Goal: Task Accomplishment & Management: Use online tool/utility

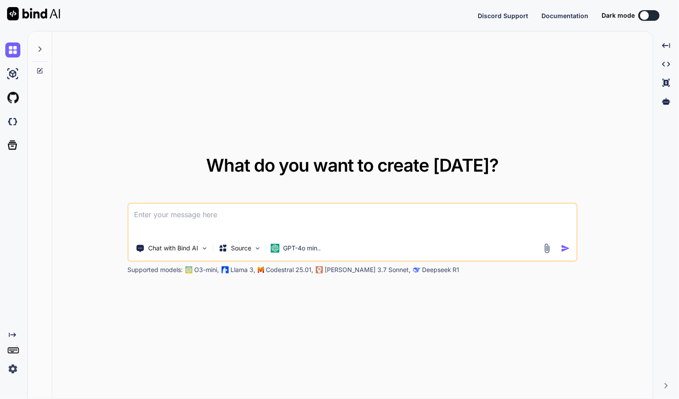
click at [13, 370] on img at bounding box center [12, 369] width 15 height 15
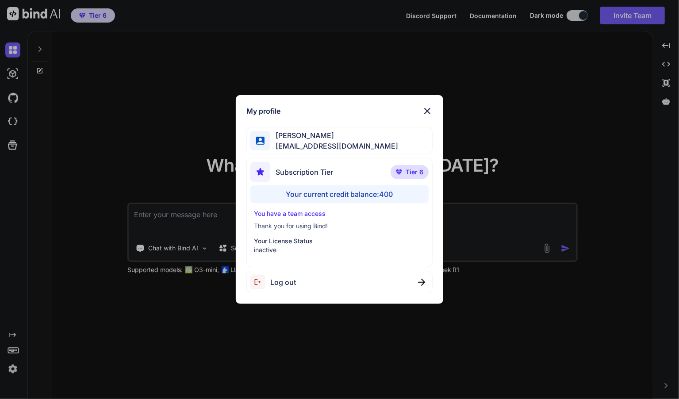
click at [292, 284] on span "Log out" at bounding box center [283, 282] width 26 height 11
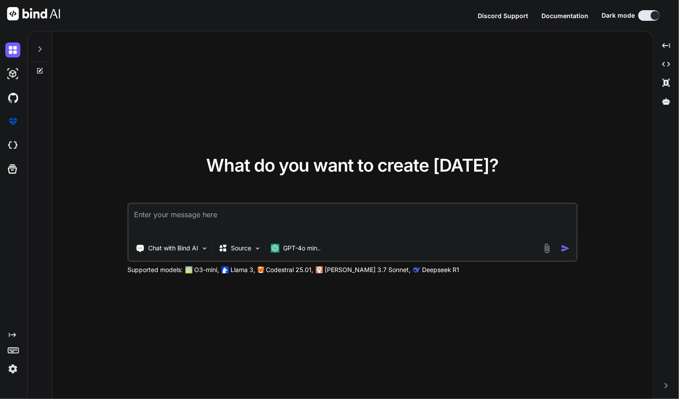
type textarea "x"
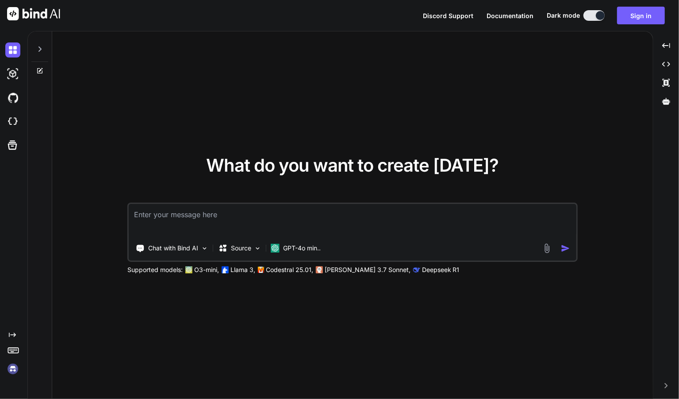
click at [12, 370] on img at bounding box center [12, 369] width 15 height 15
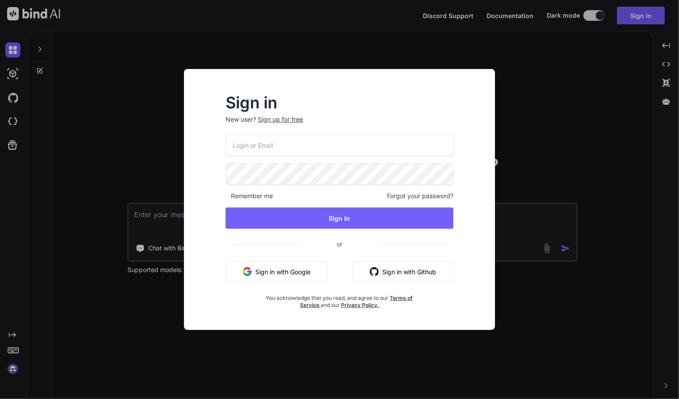
click at [275, 275] on button "Sign in with Google" at bounding box center [277, 271] width 102 height 21
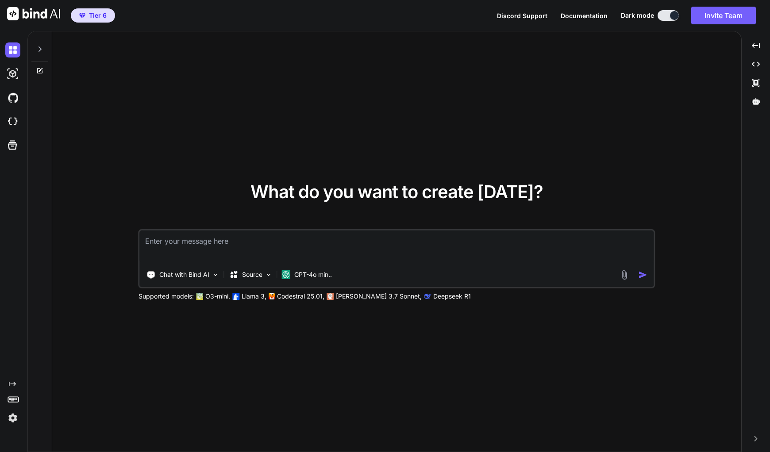
click at [12, 399] on img at bounding box center [12, 418] width 15 height 15
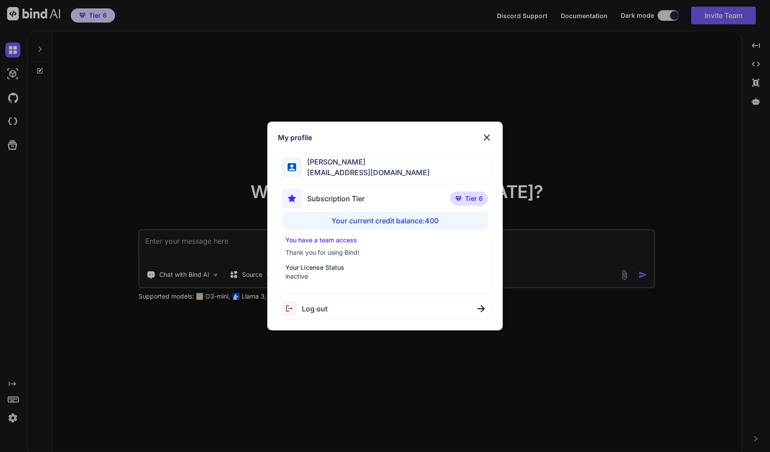
click at [58, 318] on div "My profile Charles Woodruff cwoodruff@gmail.com Subscription Tier Tier 6 Your c…" at bounding box center [385, 226] width 770 height 452
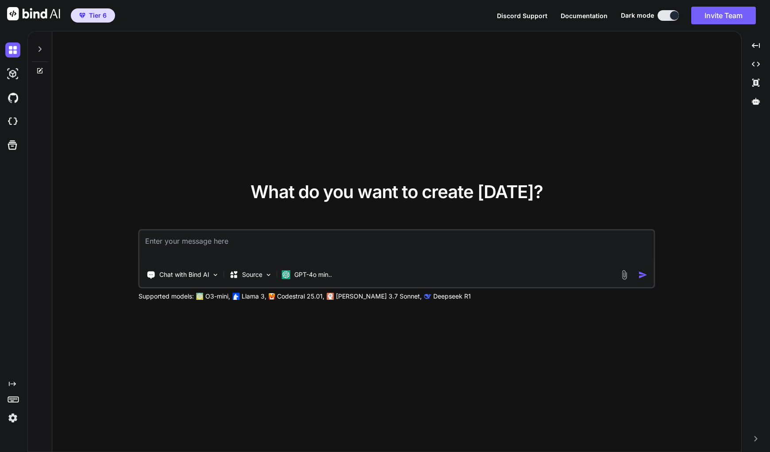
click at [41, 50] on icon at bounding box center [39, 48] width 3 height 5
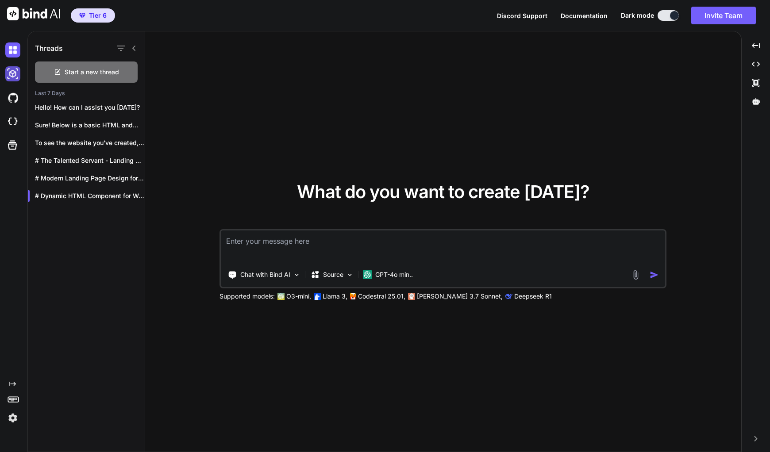
click at [13, 67] on img at bounding box center [12, 73] width 15 height 15
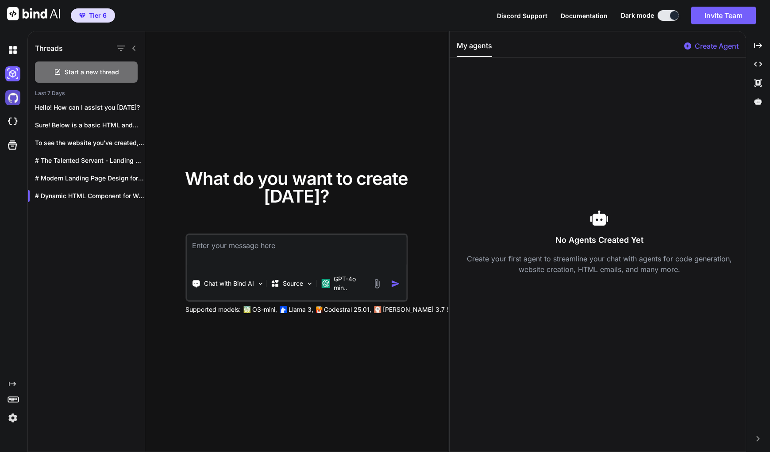
click at [12, 98] on img at bounding box center [12, 97] width 15 height 15
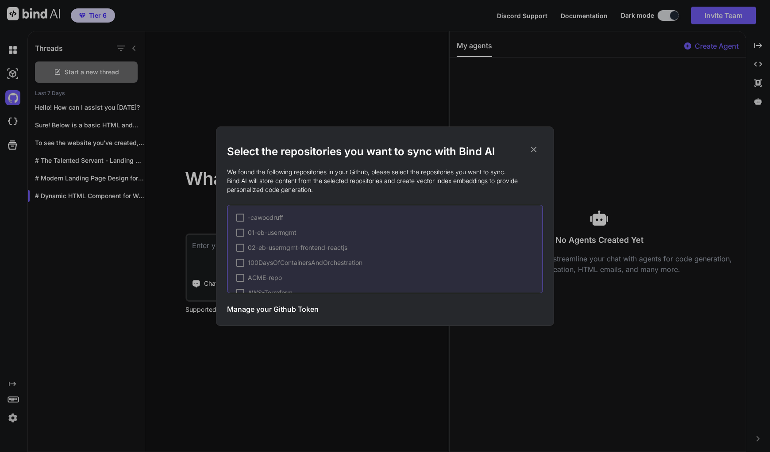
click at [533, 151] on icon at bounding box center [534, 150] width 10 height 10
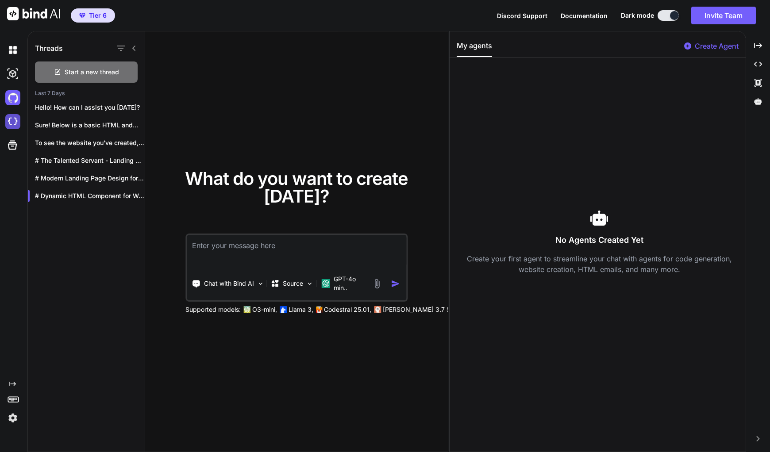
click at [12, 121] on img at bounding box center [12, 121] width 15 height 15
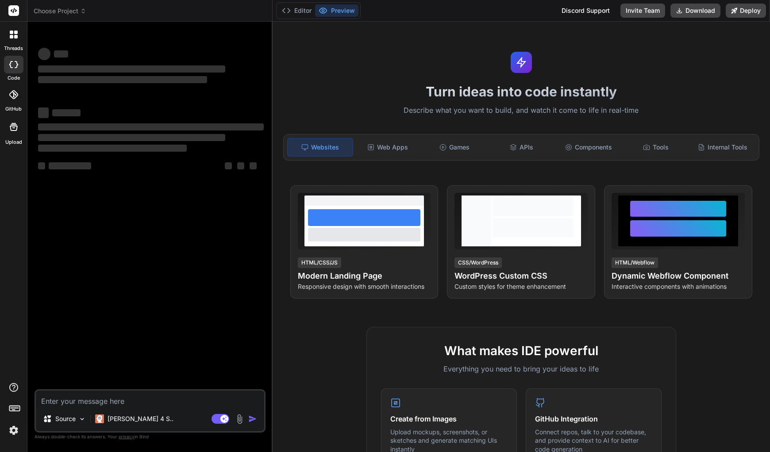
click at [81, 8] on icon at bounding box center [83, 11] width 6 height 6
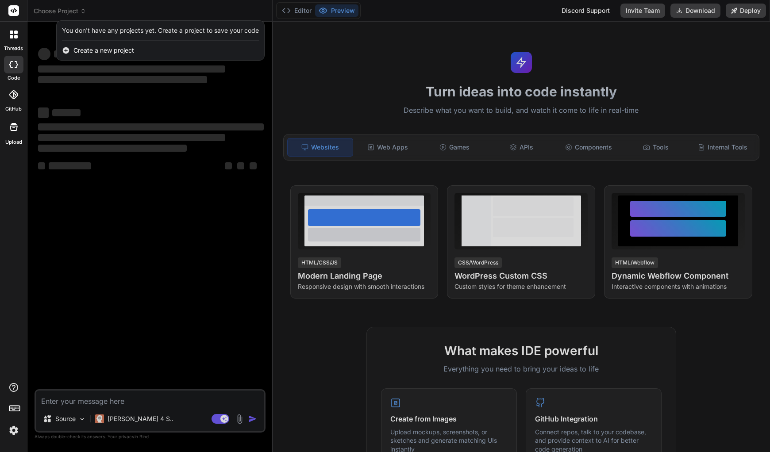
type textarea "x"
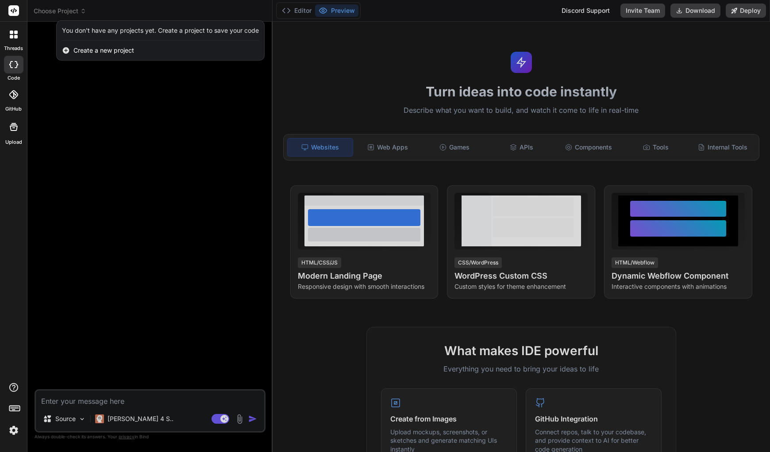
click at [91, 50] on span "Create a new project" at bounding box center [103, 50] width 61 height 9
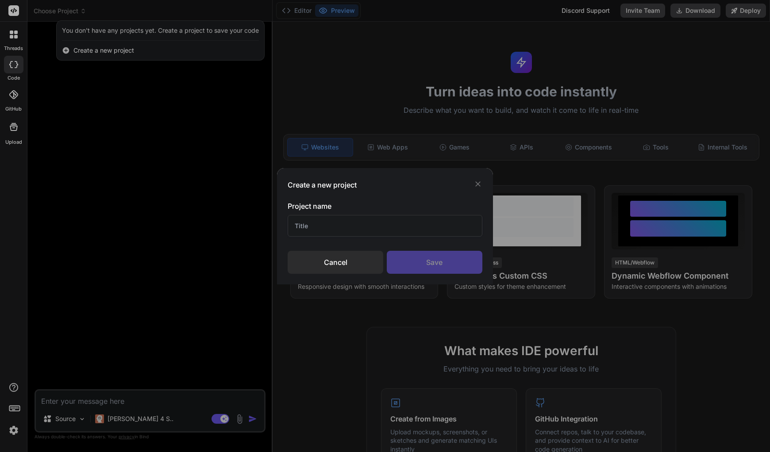
click at [340, 223] on input "text" at bounding box center [385, 226] width 194 height 22
paste input "AI-powered mentor app"
type input "AI-powered mentor app"
click at [429, 264] on div "Save" at bounding box center [435, 262] width 96 height 23
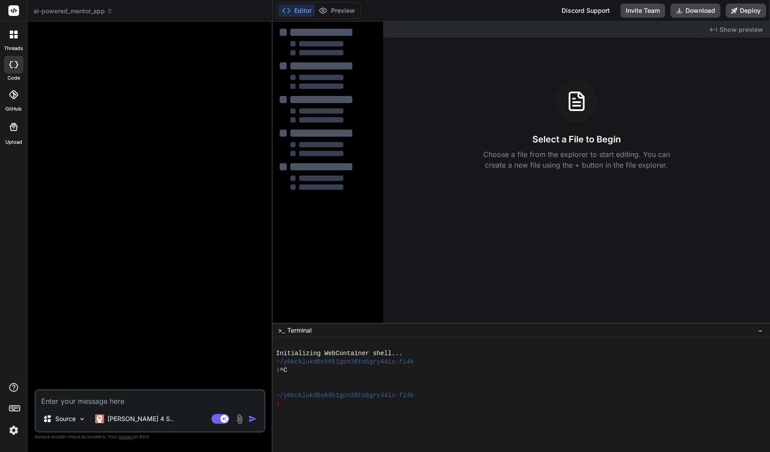
type textarea "x"
